Goal: Task Accomplishment & Management: Manage account settings

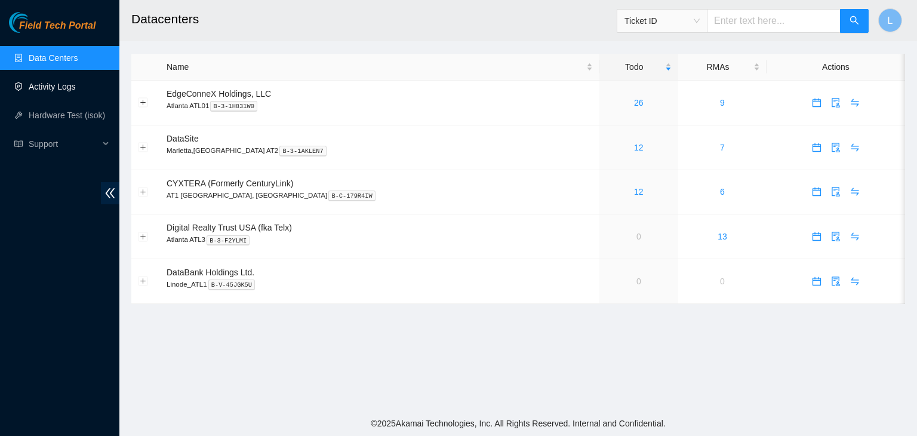
click at [73, 88] on link "Activity Logs" at bounding box center [52, 87] width 47 height 10
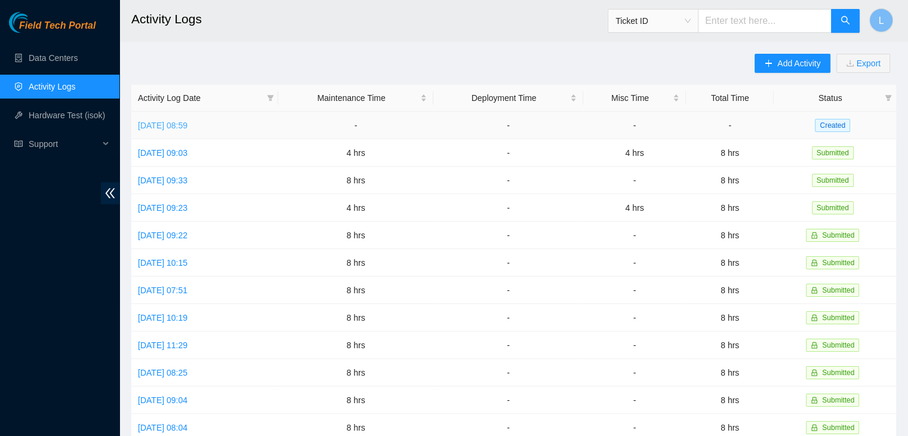
click at [181, 127] on link "[DATE] 08:59" at bounding box center [163, 126] width 50 height 10
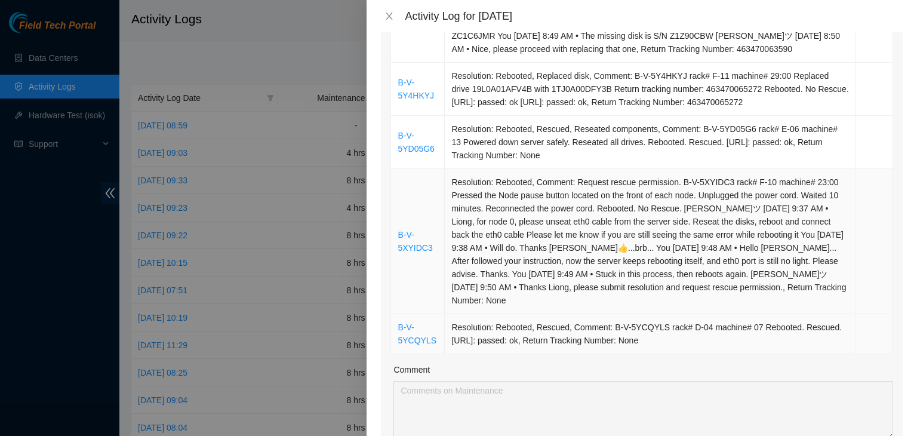
scroll to position [358, 0]
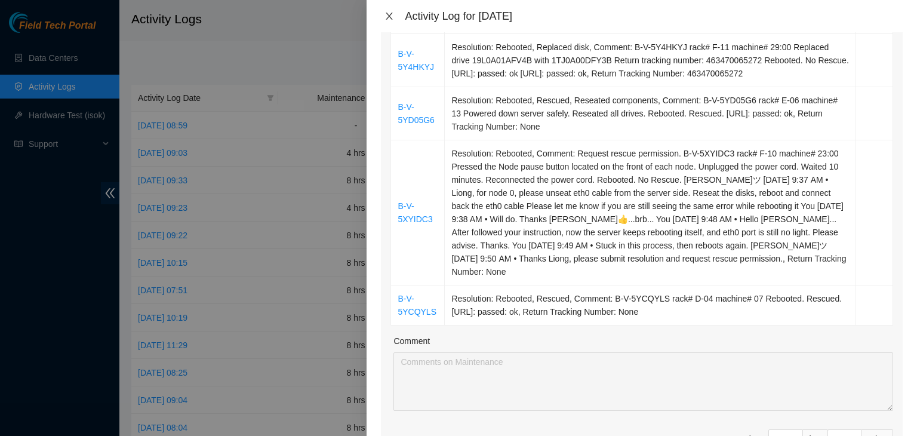
click at [390, 15] on icon "close" at bounding box center [389, 16] width 7 height 7
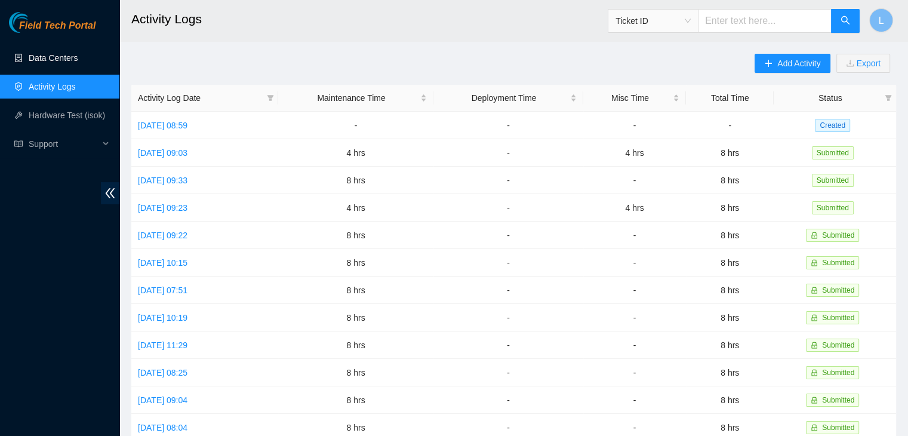
click at [69, 59] on link "Data Centers" at bounding box center [53, 58] width 49 height 10
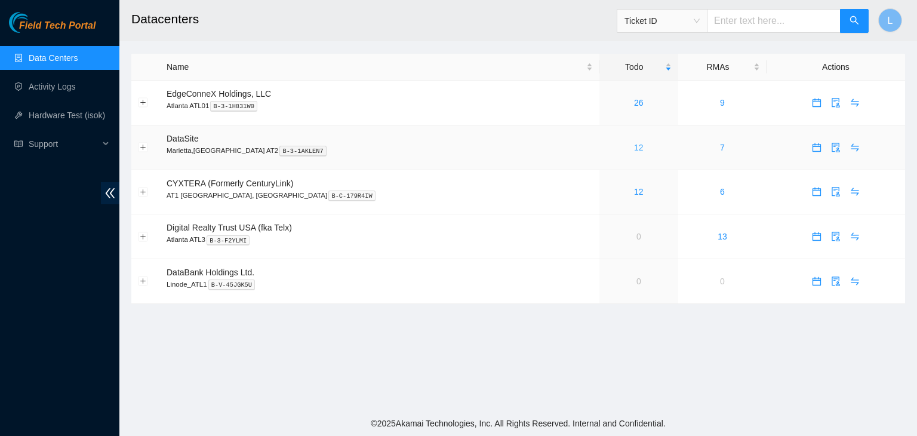
click at [634, 149] on link "12" at bounding box center [639, 148] width 10 height 10
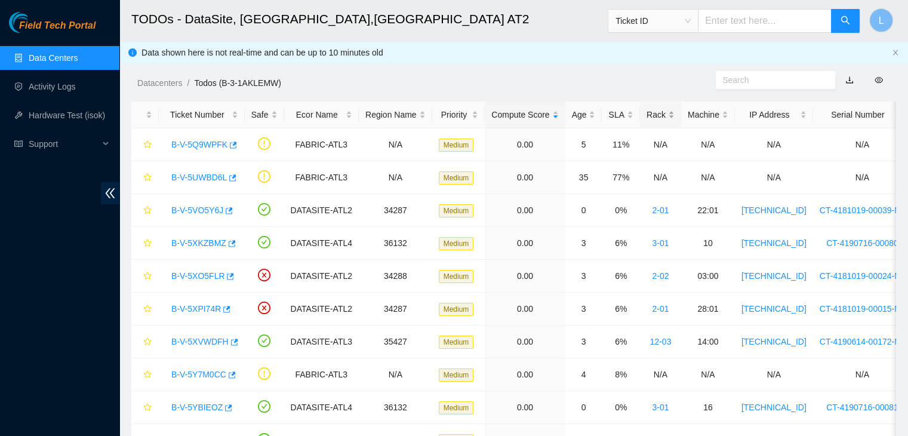
click at [646, 113] on div "Rack" at bounding box center [660, 114] width 28 height 13
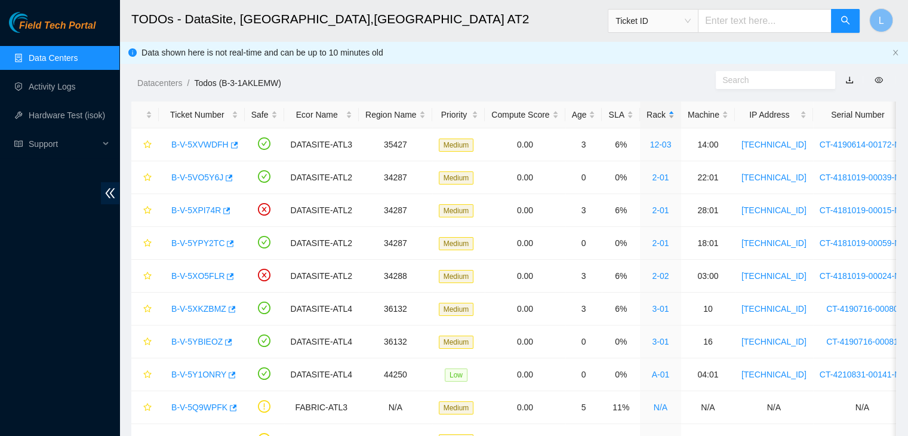
click at [646, 113] on div "Rack" at bounding box center [660, 114] width 28 height 13
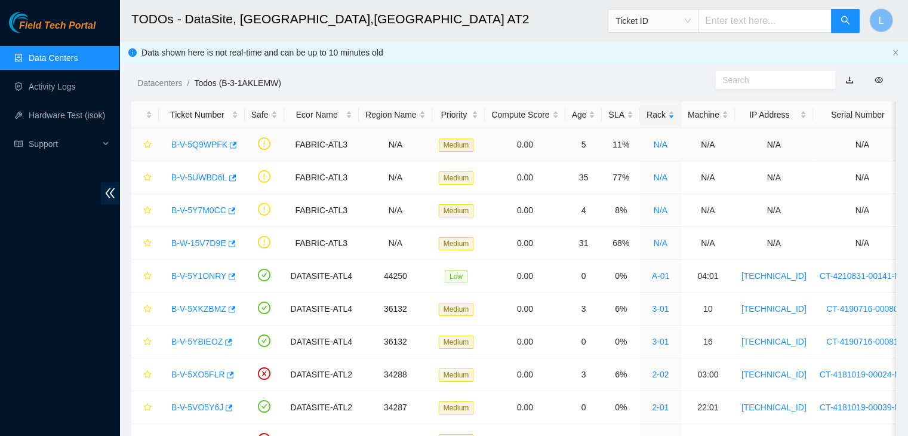
click at [210, 144] on link "B-V-5Q9WPFK" at bounding box center [199, 145] width 56 height 10
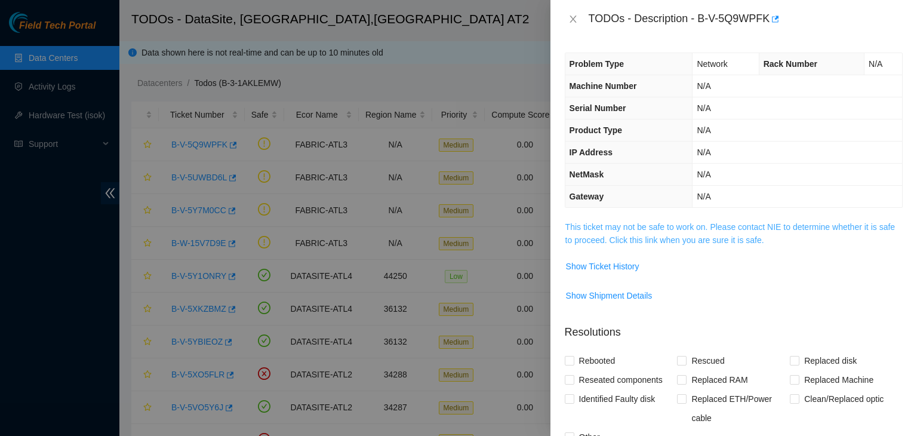
click at [609, 242] on link "This ticket may not be safe to work on. Please contact NIE to determine whether…" at bounding box center [729, 233] width 329 height 23
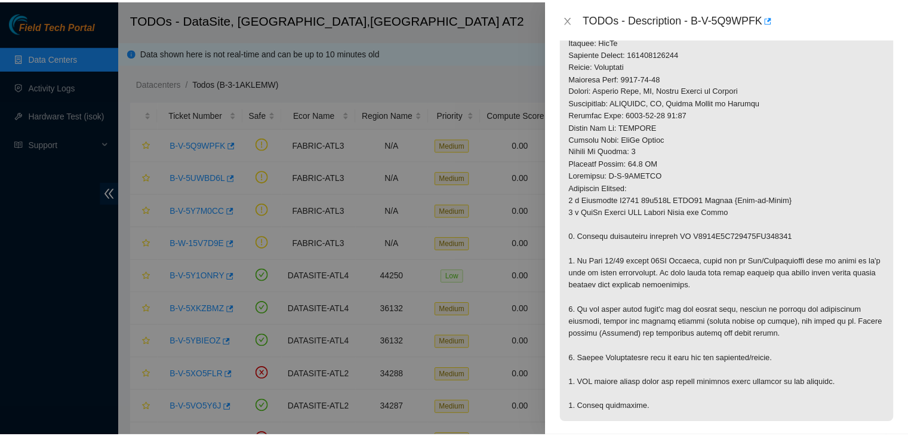
scroll to position [418, 0]
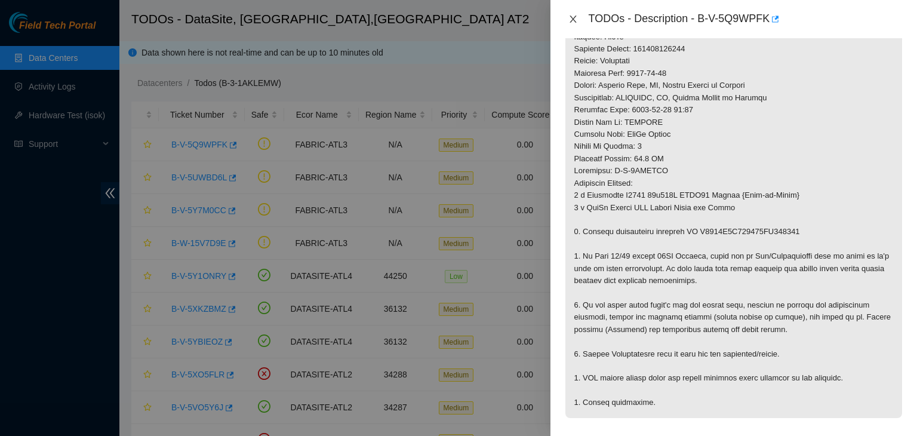
click at [575, 16] on icon "close" at bounding box center [572, 19] width 7 height 7
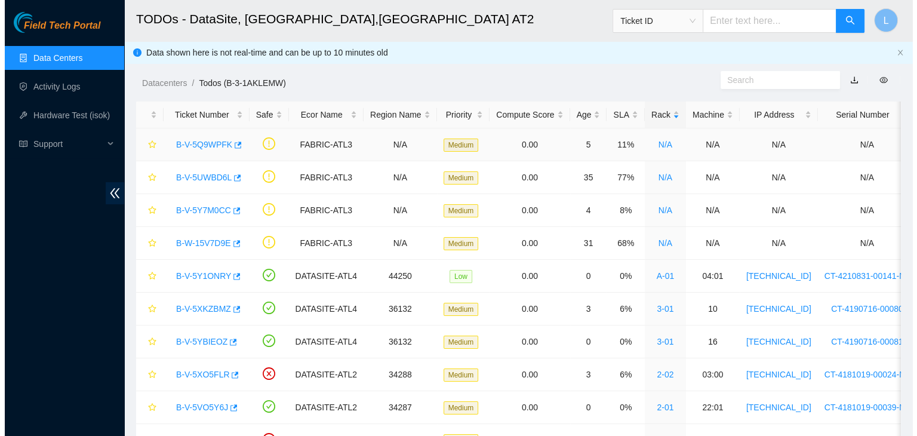
scroll to position [250, 0]
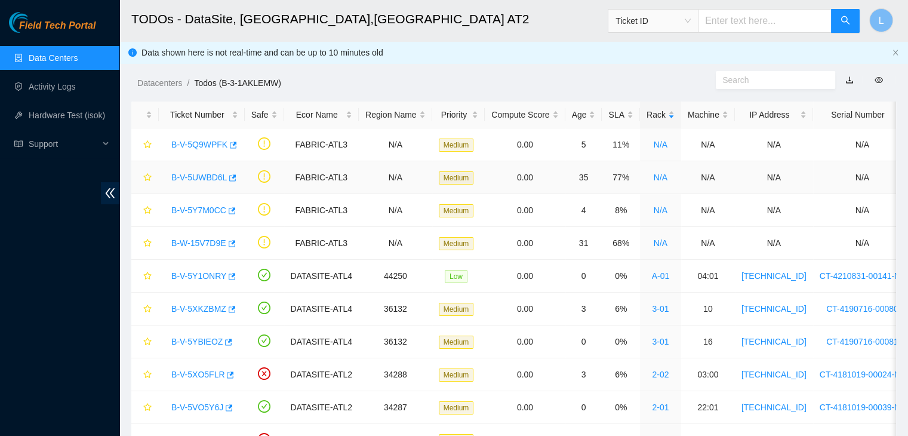
click at [215, 177] on link "B-V-5UWBD6L" at bounding box center [199, 177] width 56 height 10
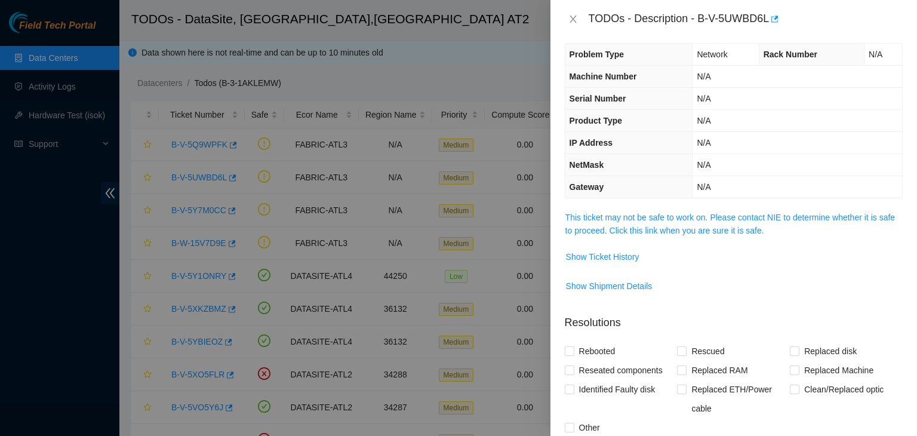
scroll to position [0, 0]
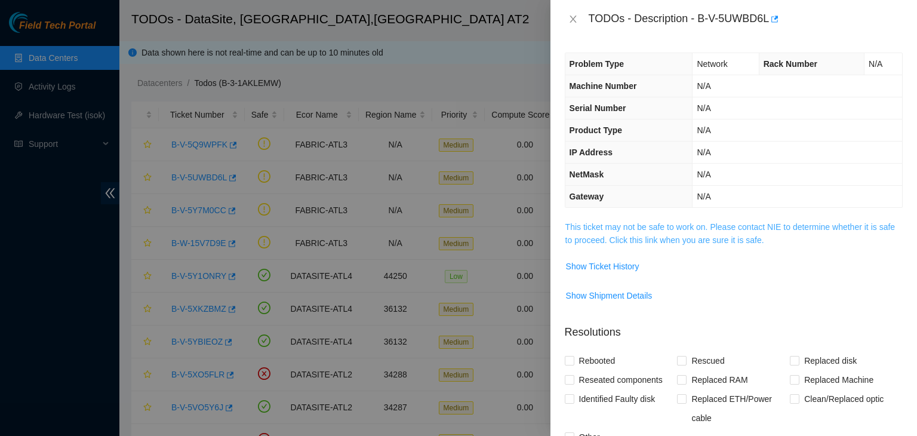
click at [642, 242] on link "This ticket may not be safe to work on. Please contact NIE to determine whether…" at bounding box center [729, 233] width 329 height 23
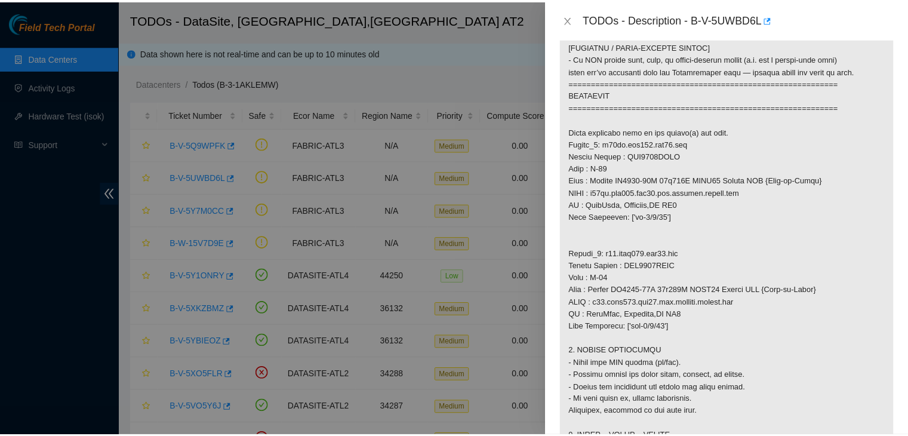
scroll to position [656, 0]
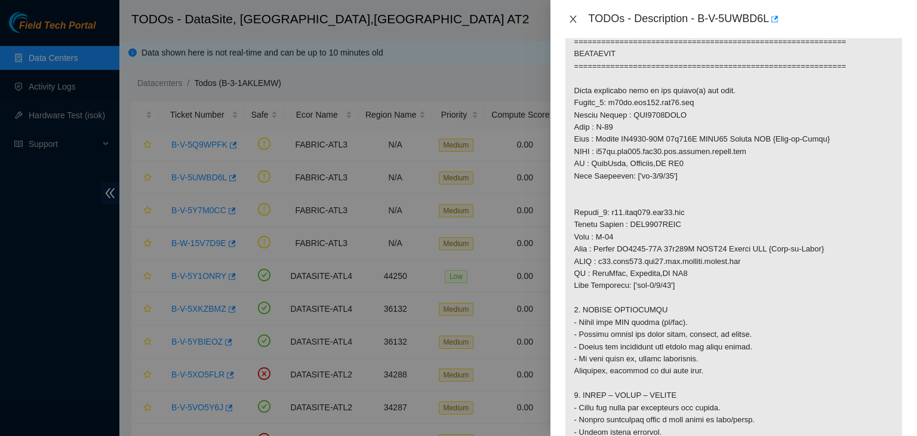
click at [573, 18] on icon "close" at bounding box center [572, 19] width 7 height 7
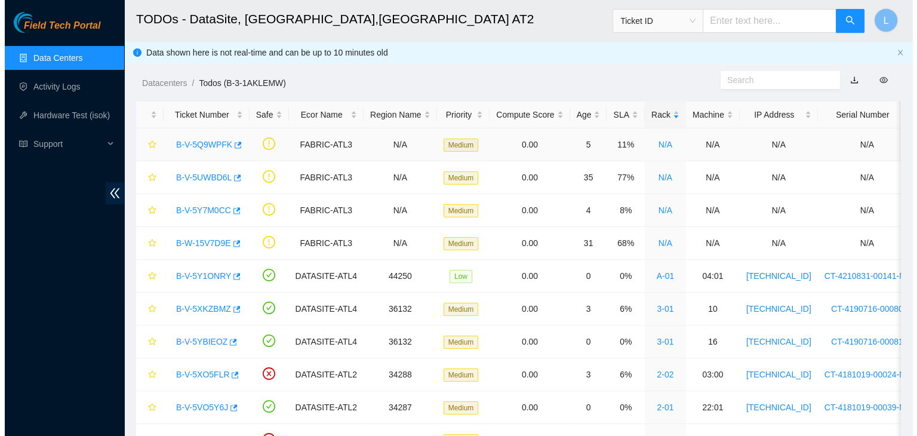
scroll to position [250, 0]
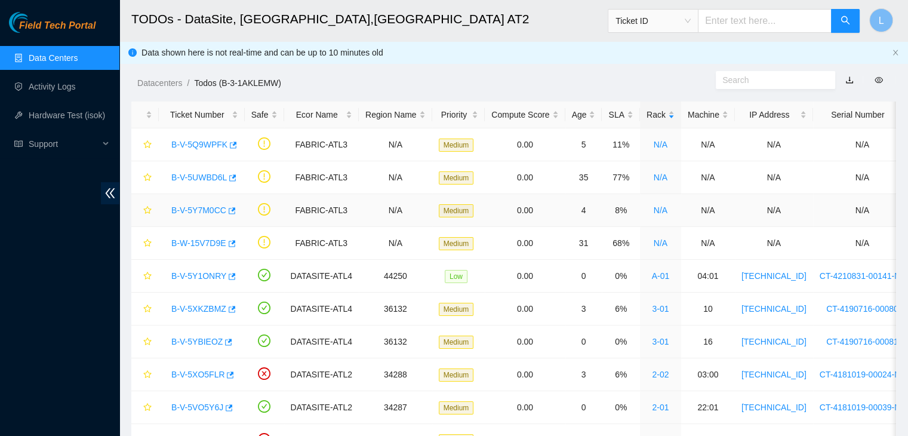
click at [199, 208] on link "B-V-5Y7M0CC" at bounding box center [198, 210] width 55 height 10
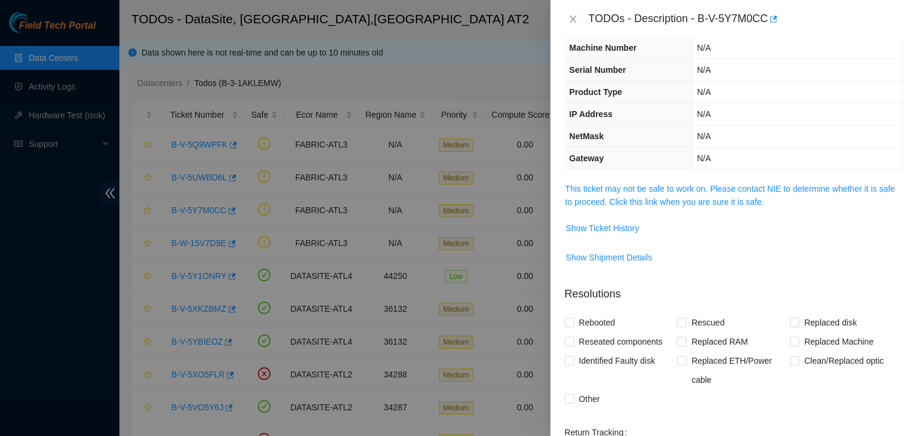
scroll to position [31, 0]
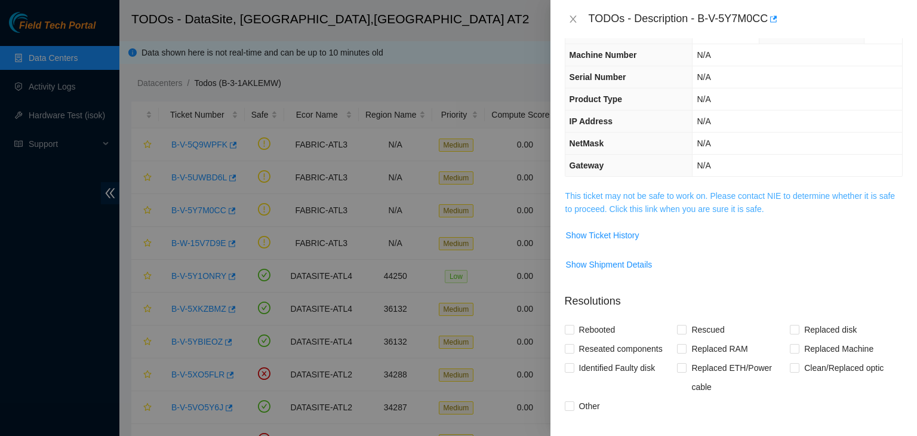
click at [611, 205] on link "This ticket may not be safe to work on. Please contact NIE to determine whether…" at bounding box center [729, 202] width 329 height 23
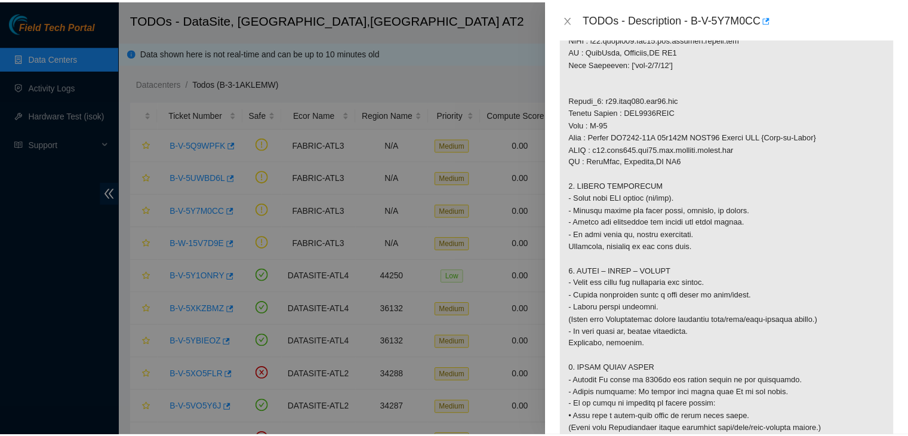
scroll to position [747, 0]
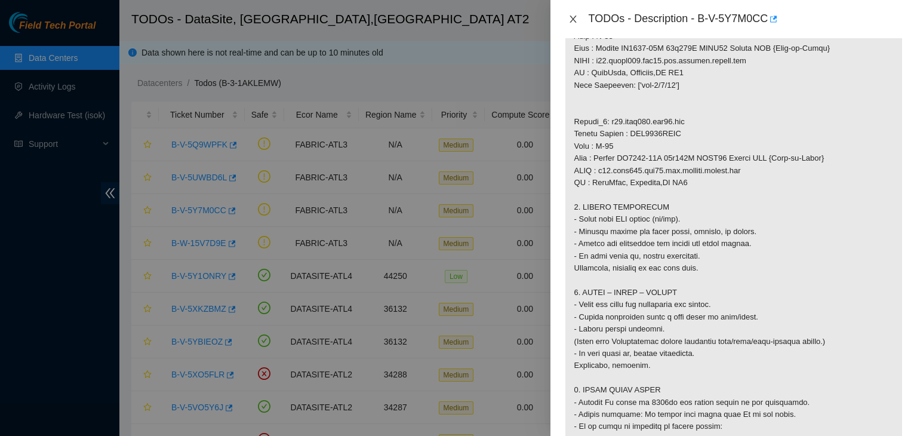
click at [575, 19] on icon "close" at bounding box center [573, 19] width 10 height 10
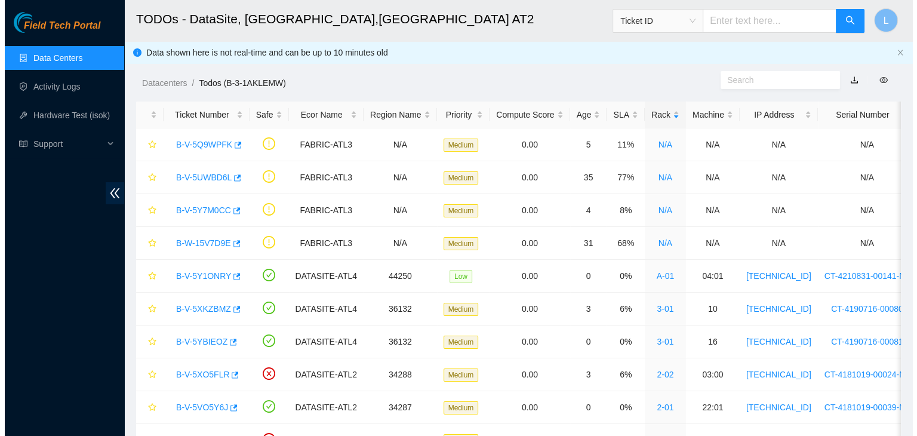
scroll to position [250, 0]
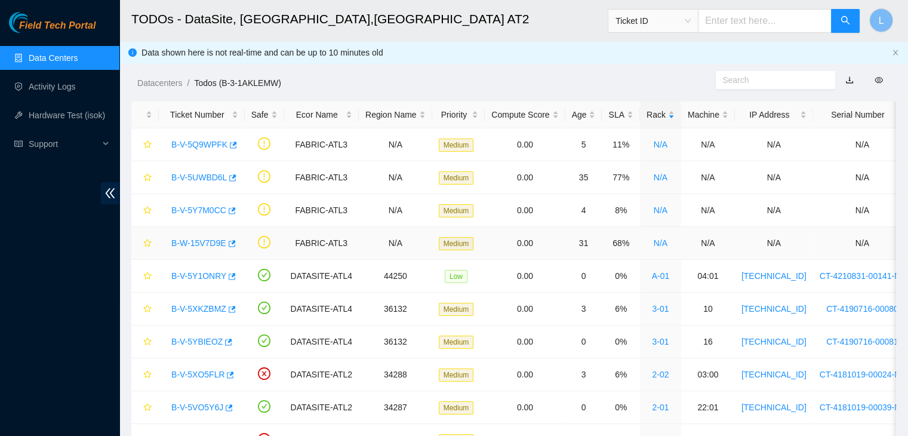
click at [192, 242] on link "B-W-15V7D9E" at bounding box center [198, 243] width 55 height 10
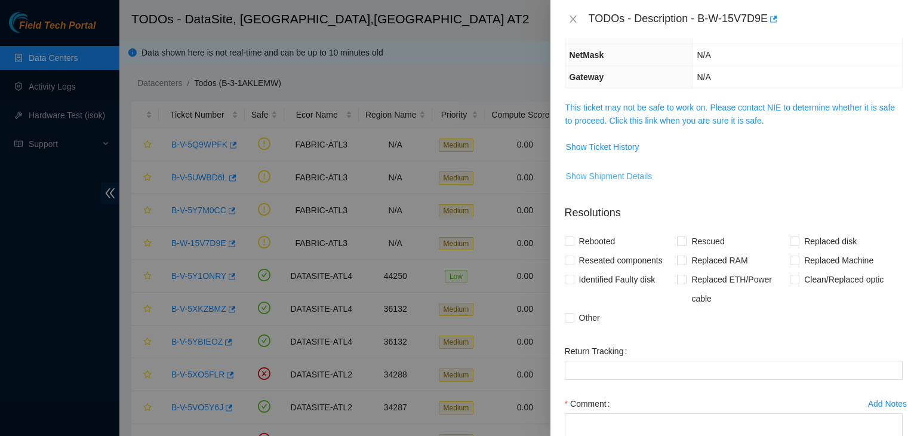
scroll to position [0, 0]
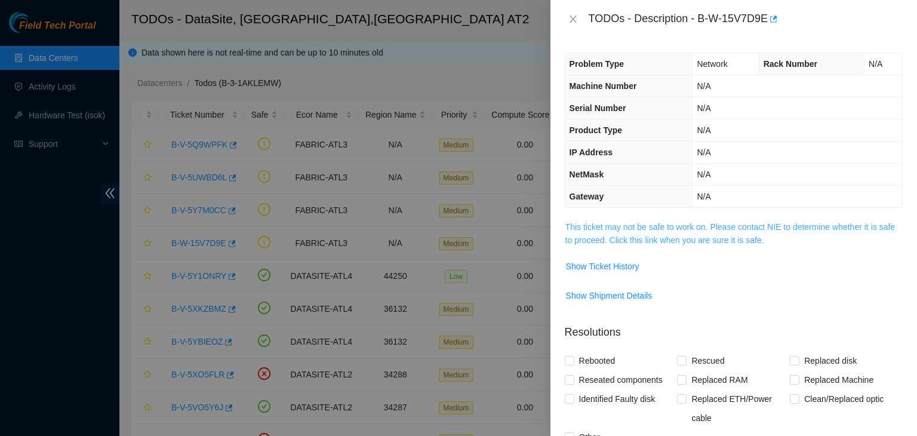
click at [606, 237] on link "This ticket may not be safe to work on. Please contact NIE to determine whether…" at bounding box center [729, 233] width 329 height 23
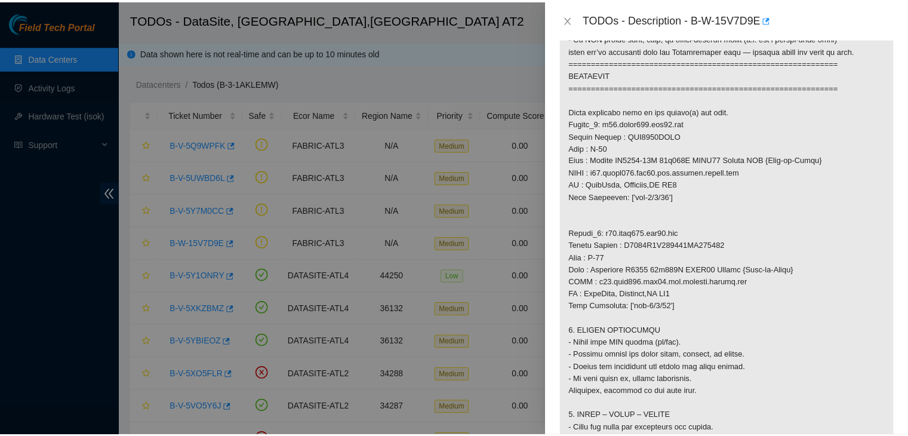
scroll to position [656, 0]
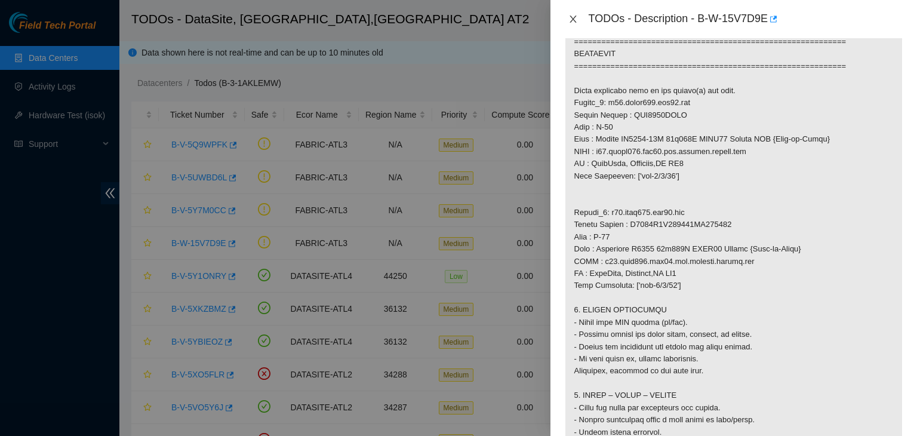
click at [575, 17] on icon "close" at bounding box center [572, 19] width 7 height 7
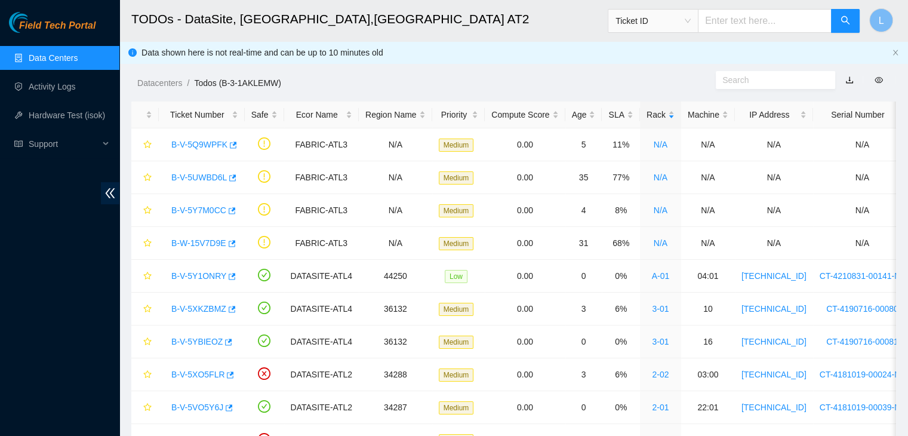
scroll to position [250, 0]
